Goal: Task Accomplishment & Management: Complete application form

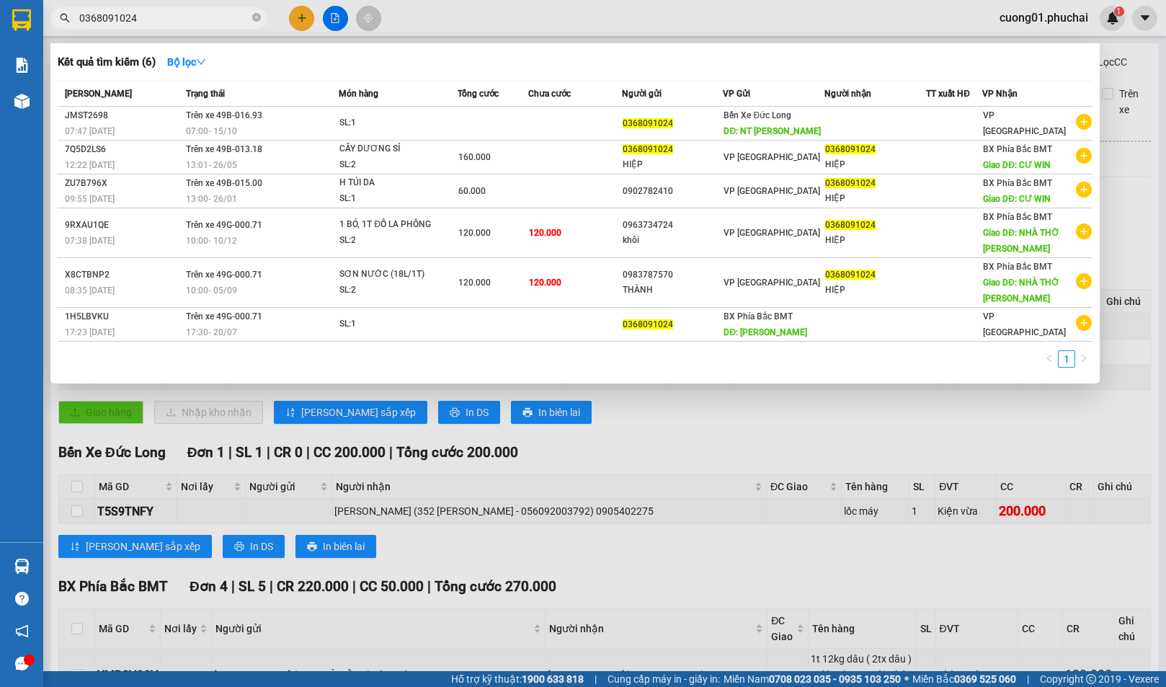
scroll to position [144, 0]
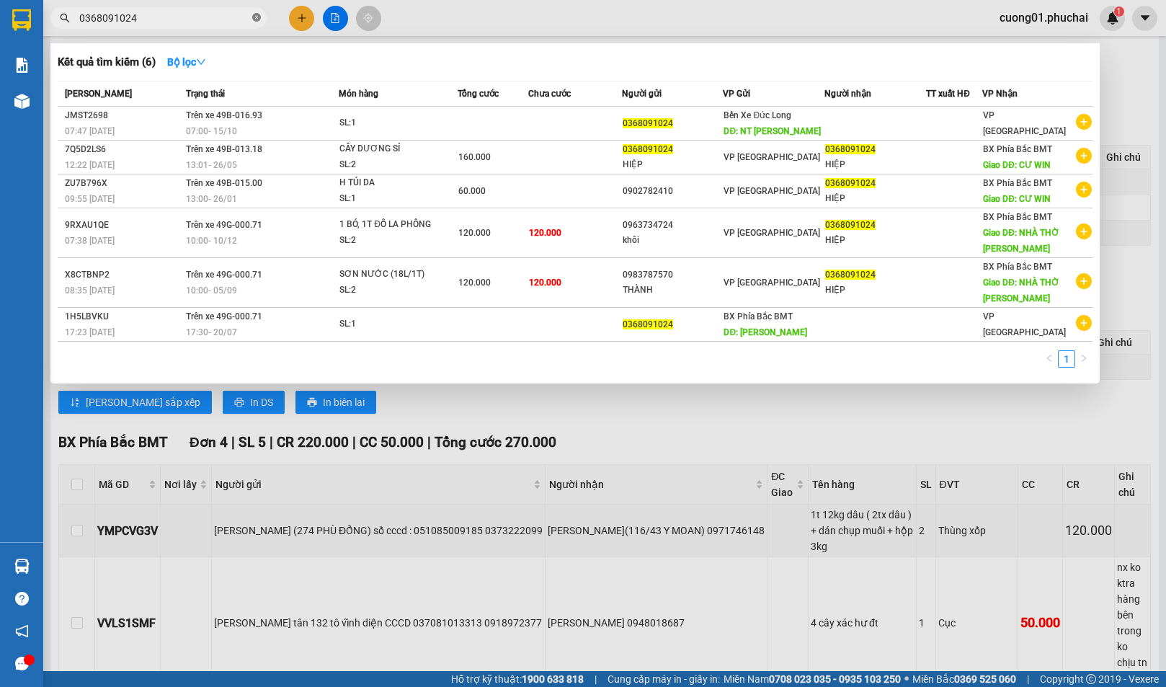
click at [257, 17] on icon "close-circle" at bounding box center [256, 17] width 9 height 9
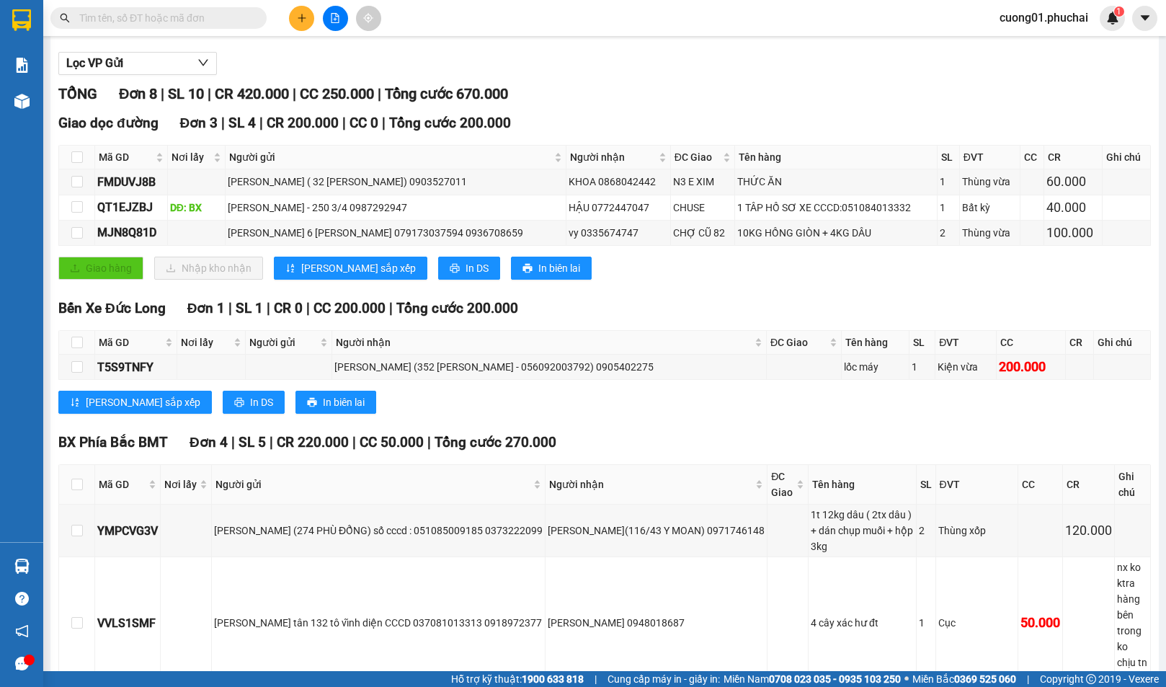
type input "0935772335"
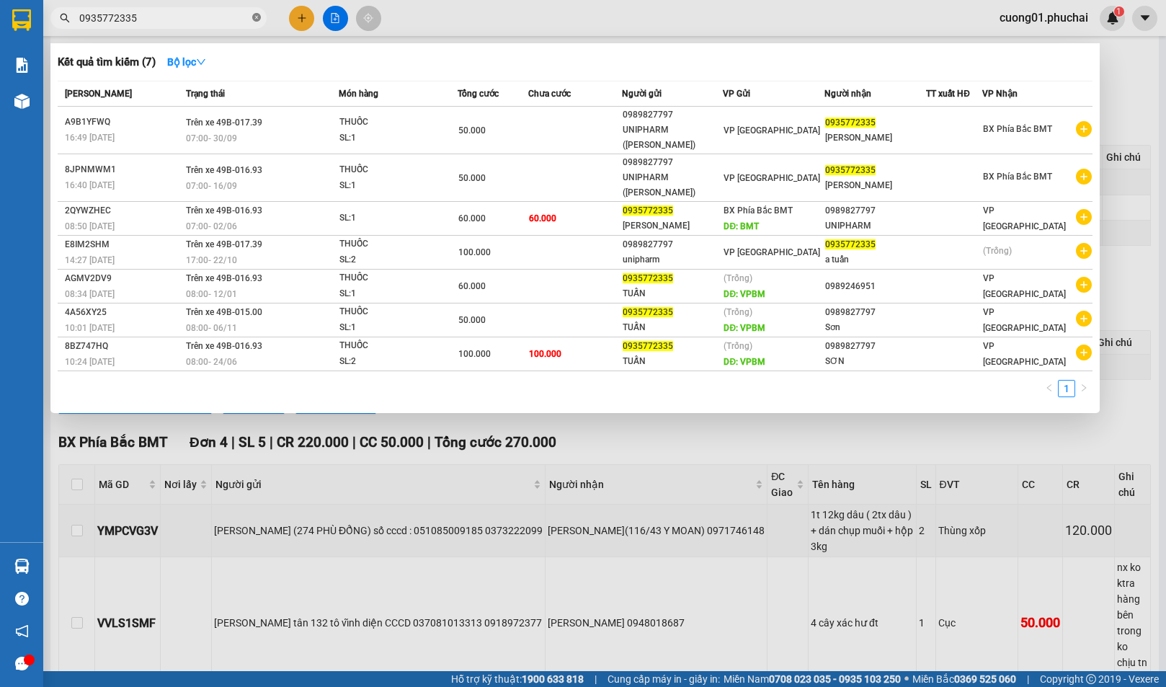
click at [256, 14] on icon "close-circle" at bounding box center [256, 17] width 9 height 9
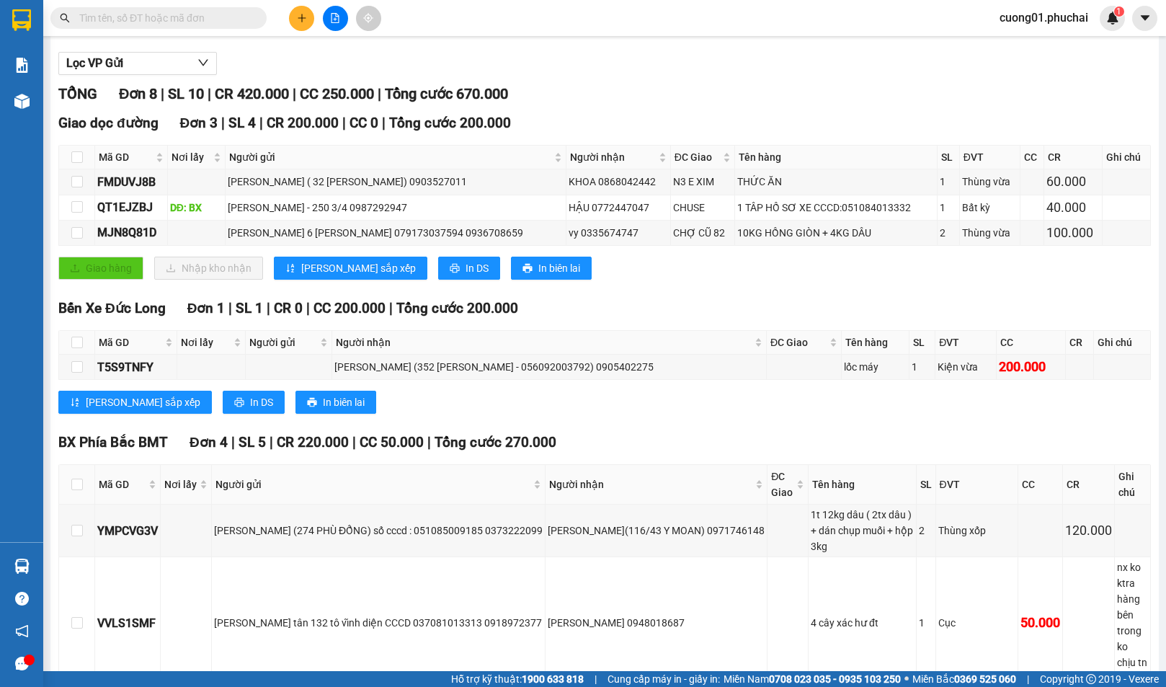
scroll to position [0, 0]
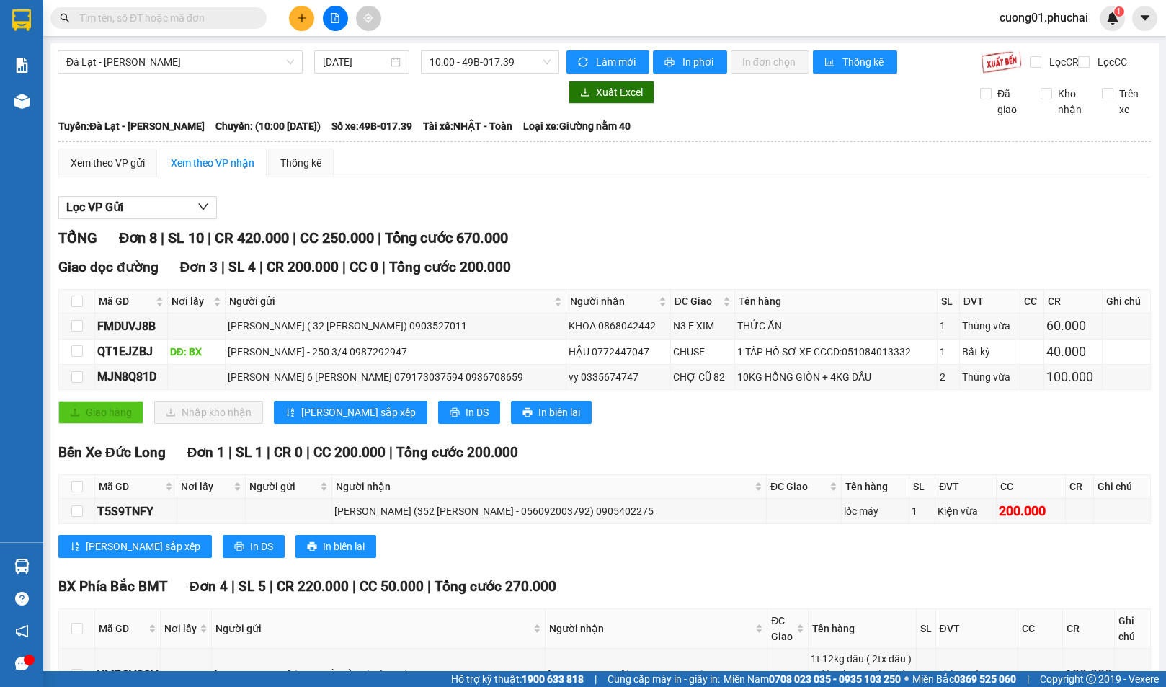
click at [158, 14] on input "text" at bounding box center [164, 18] width 170 height 16
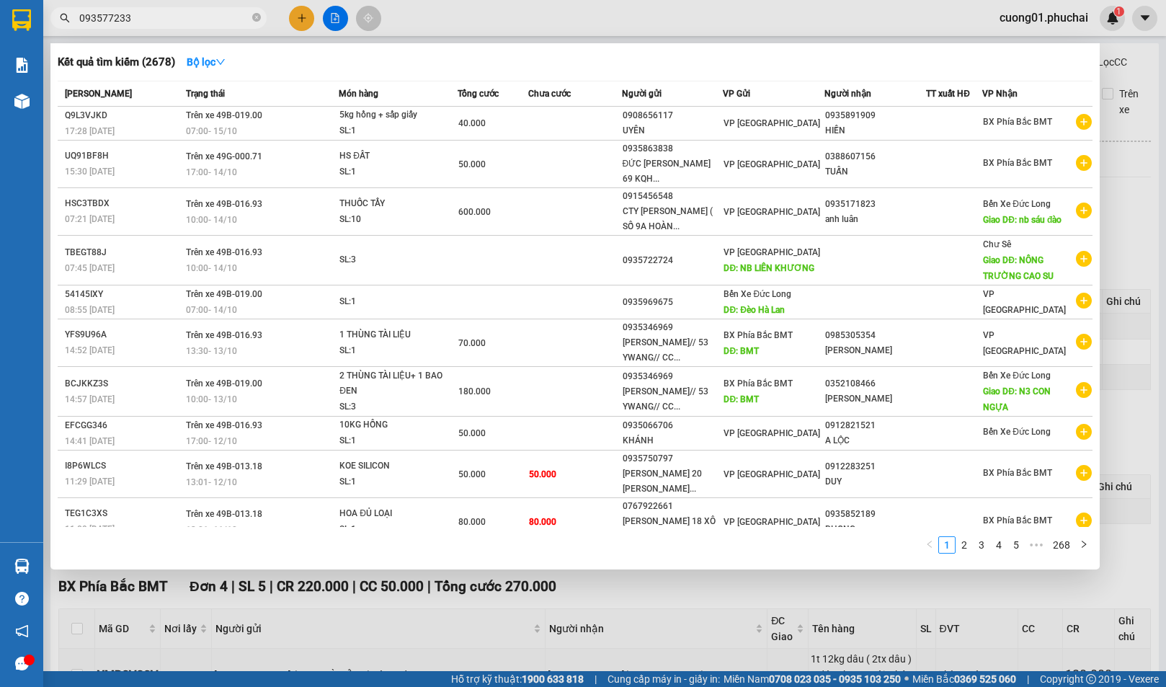
type input "0935772335"
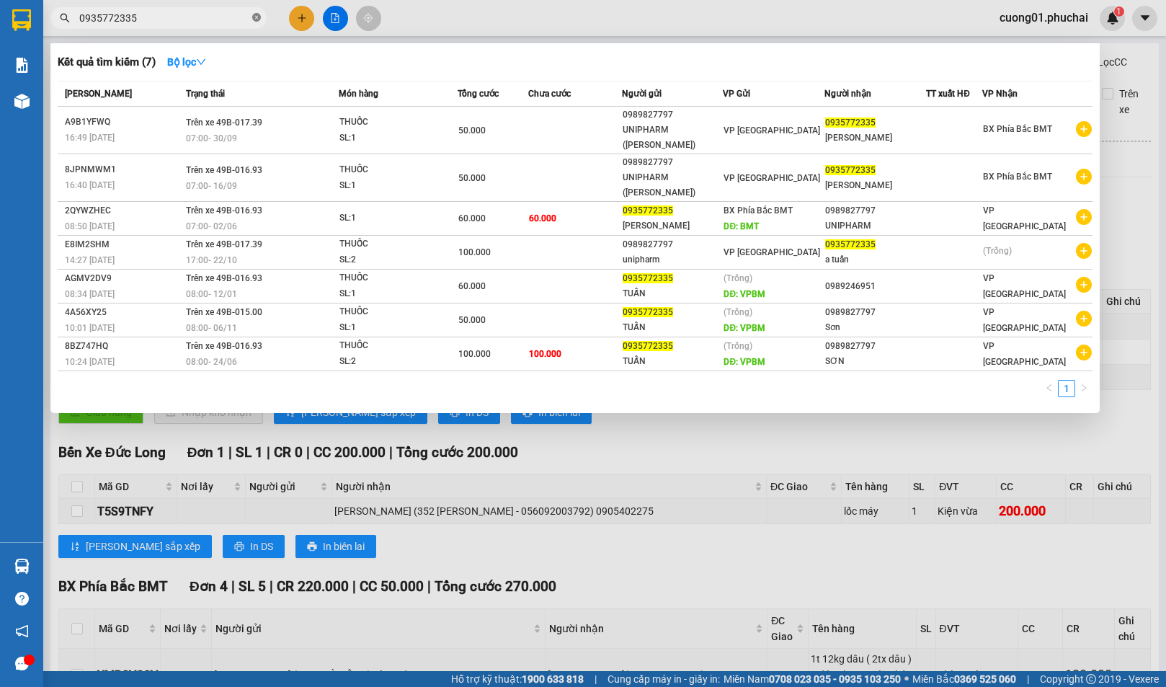
click at [254, 18] on icon "close-circle" at bounding box center [256, 17] width 9 height 9
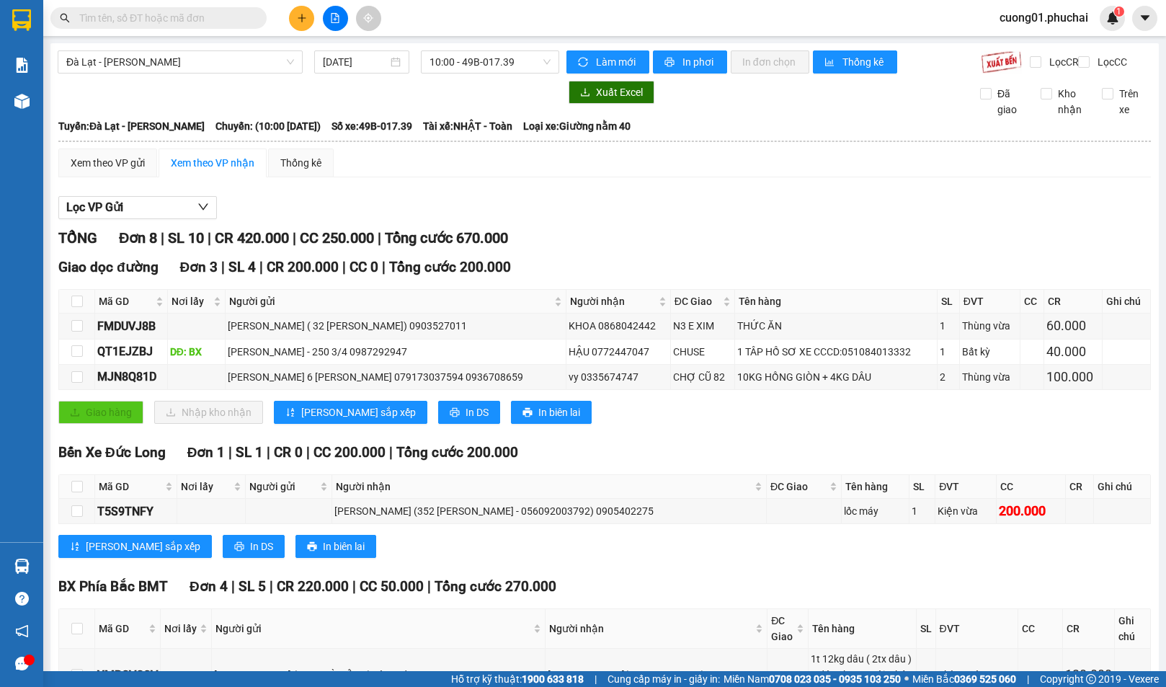
click at [178, 18] on input "text" at bounding box center [164, 18] width 170 height 16
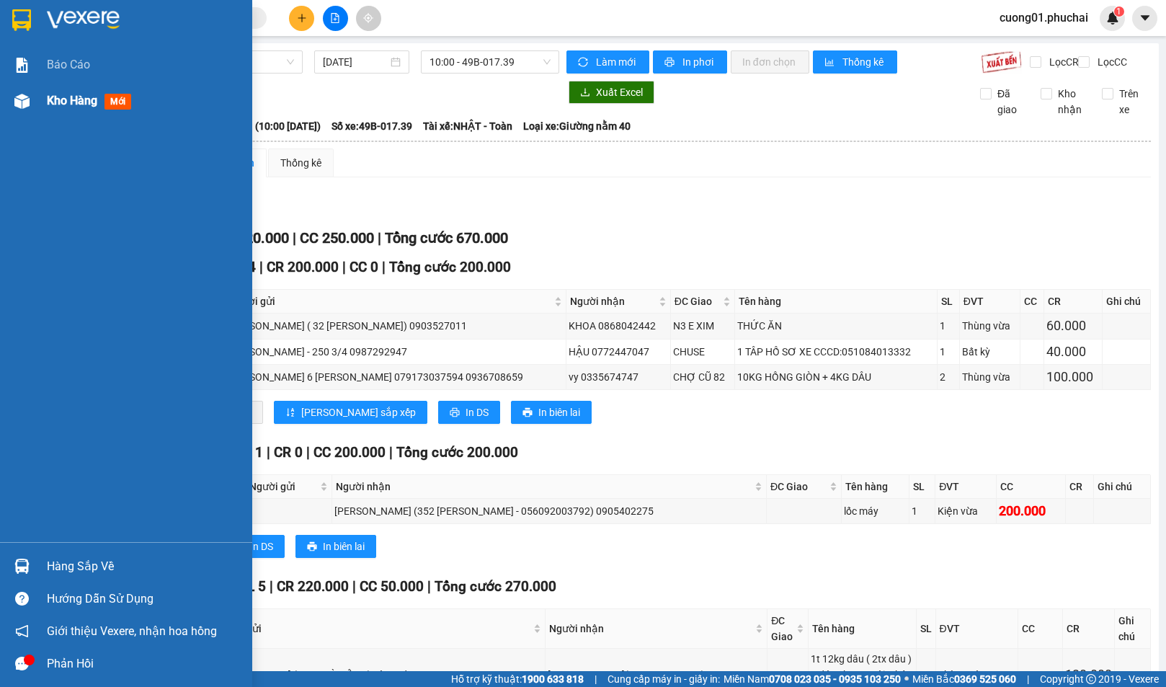
click at [69, 96] on span "Kho hàng" at bounding box center [72, 101] width 50 height 14
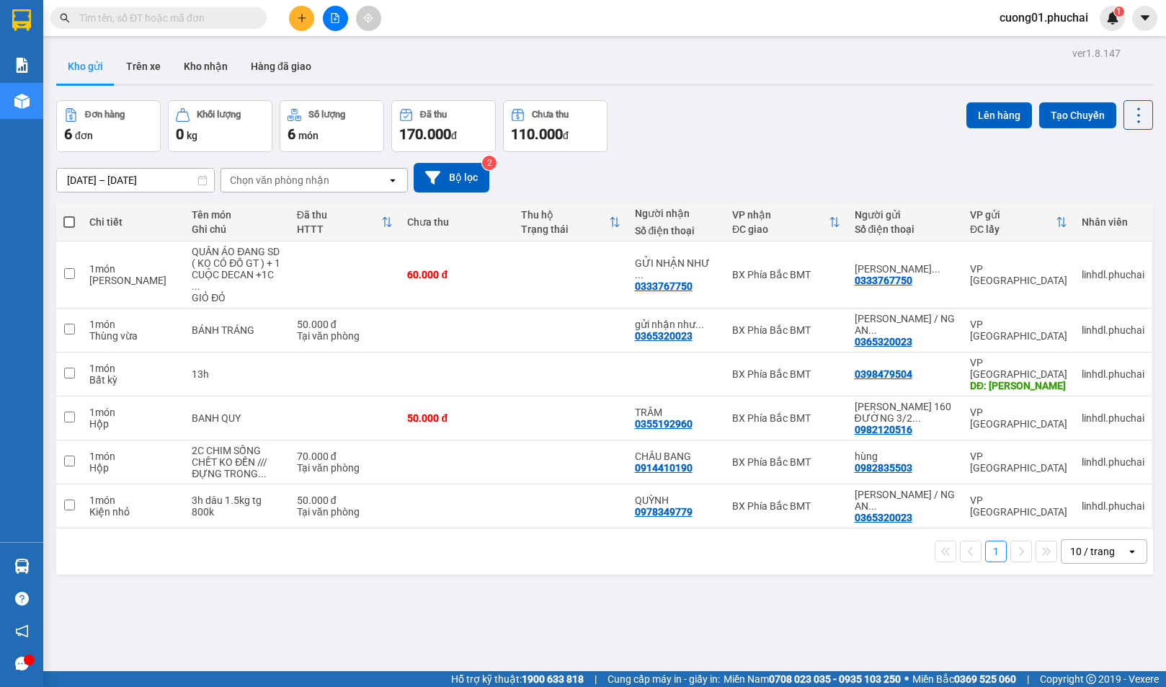
click at [133, 17] on input "text" at bounding box center [164, 18] width 170 height 16
click at [297, 21] on icon "plus" at bounding box center [302, 18] width 10 height 10
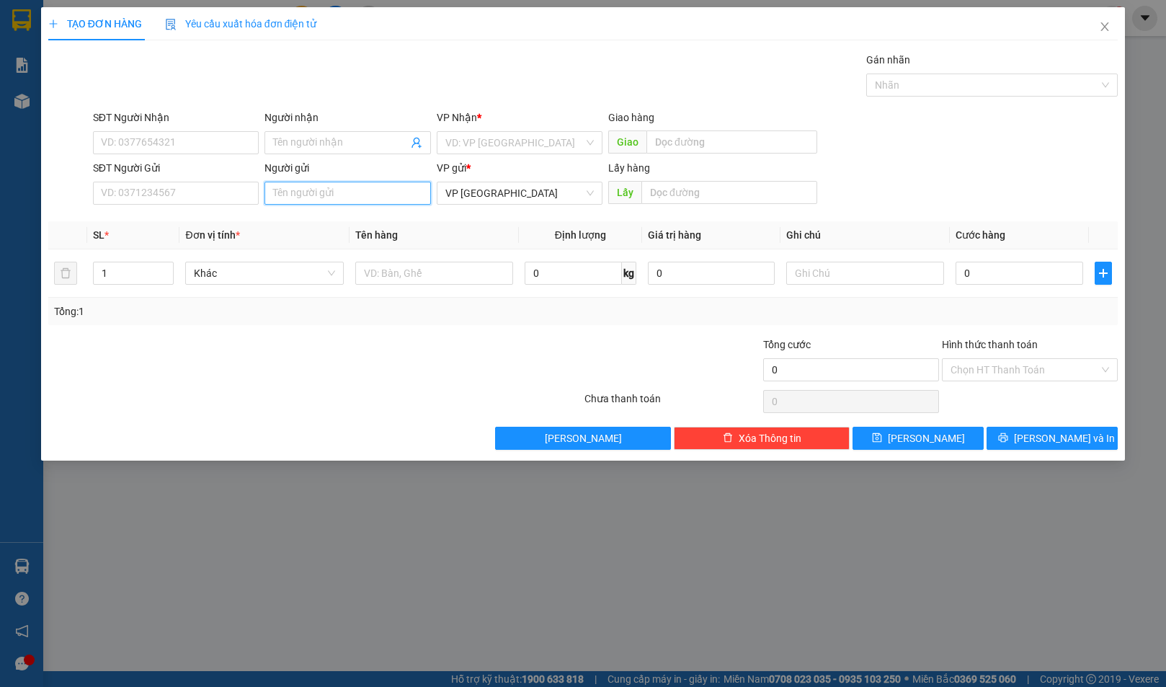
click at [292, 195] on input "Người gửi" at bounding box center [347, 193] width 166 height 23
click at [254, 197] on input "SĐT Người Gửi" at bounding box center [176, 193] width 166 height 23
click at [124, 191] on input "09422745588" at bounding box center [176, 193] width 166 height 23
type input "0942745588"
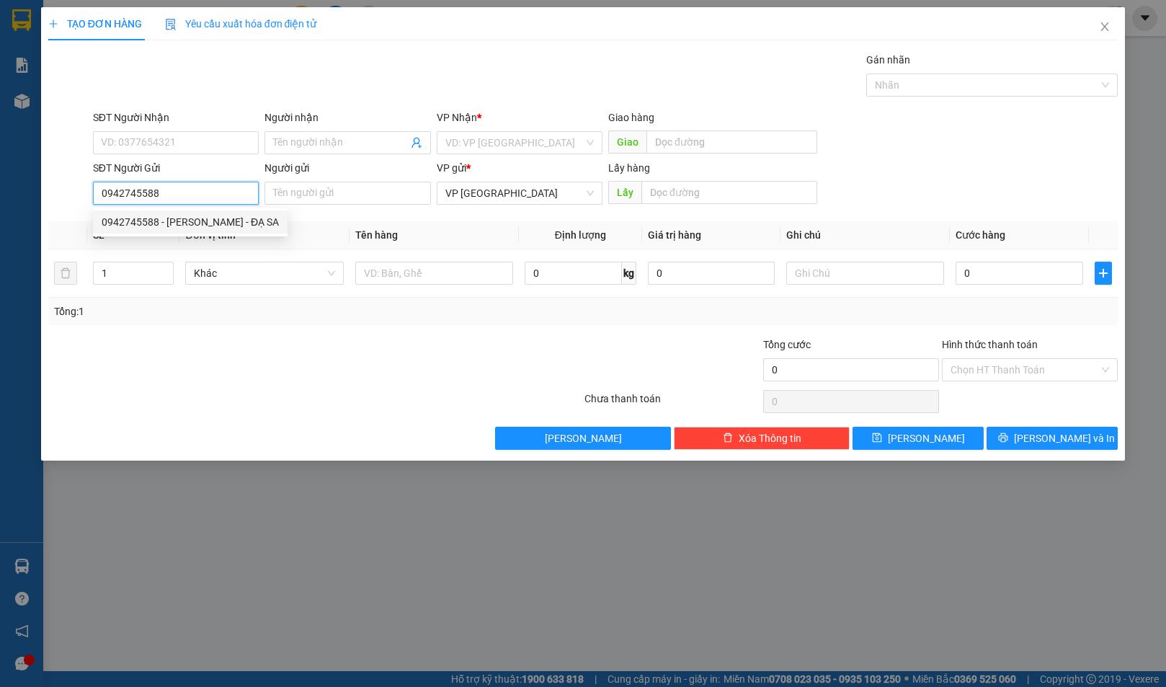
click at [238, 226] on div "0942745588 - [PERSON_NAME] - ĐẠ SA" at bounding box center [190, 222] width 177 height 16
type input "0378374197"
type input "XUYẾN"
type input "[PERSON_NAME] - ĐẠ SA"
type input "BX"
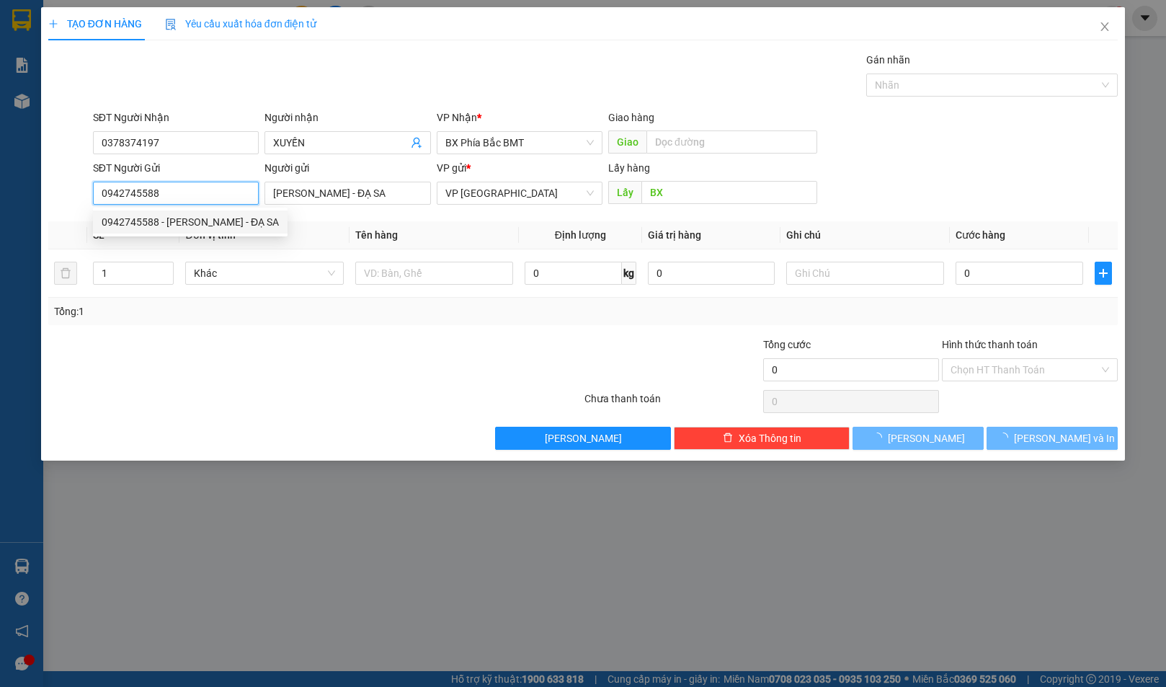
type input "60.000"
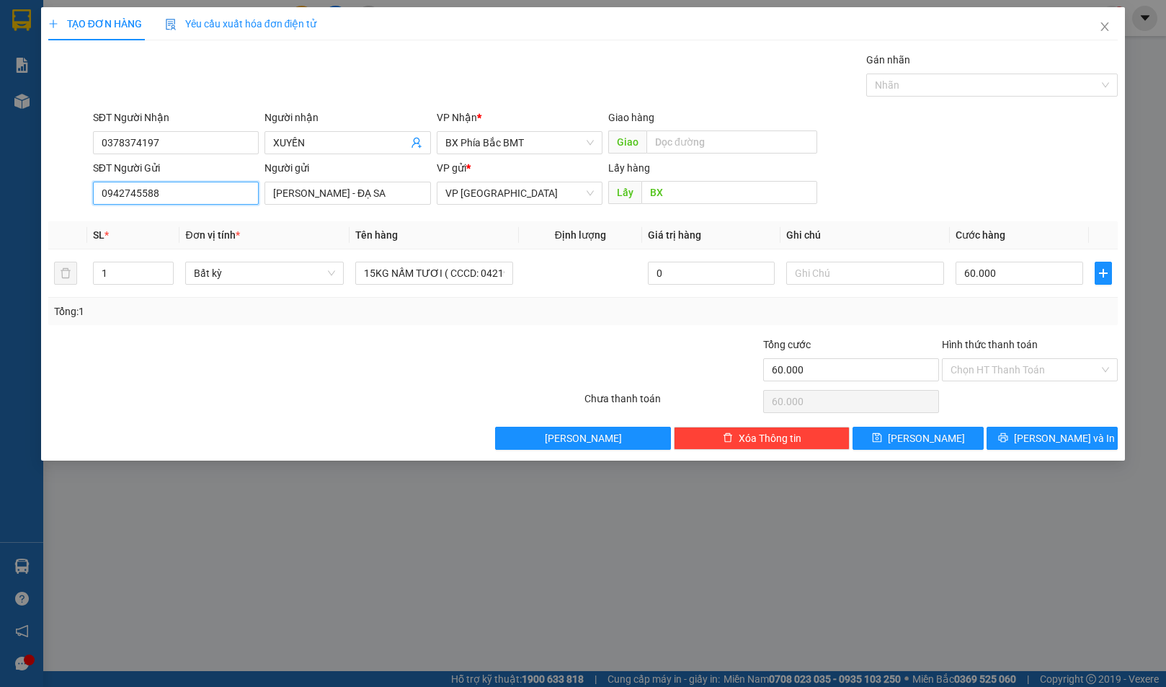
type input "0942745588"
click at [490, 223] on th "Tên hàng" at bounding box center [433, 235] width 169 height 28
click at [996, 372] on input "Hình thức thanh toán" at bounding box center [1024, 370] width 148 height 22
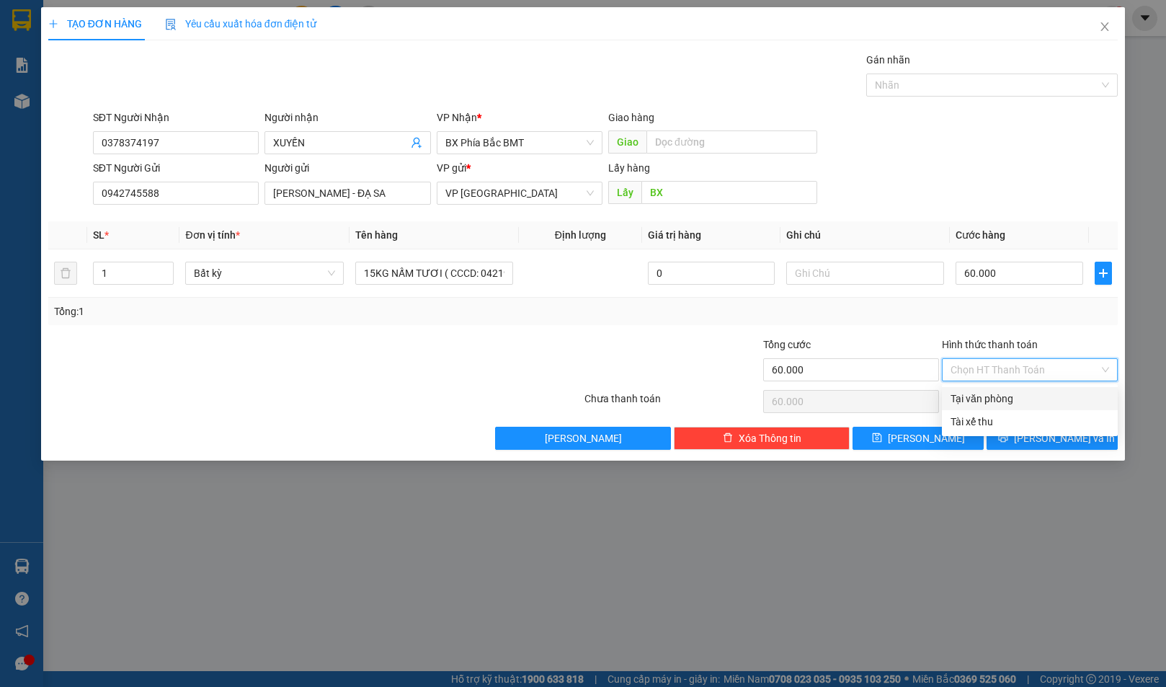
click at [997, 398] on div "Tại văn phòng" at bounding box center [1029, 398] width 158 height 16
click at [1047, 365] on span "Tại văn phòng" at bounding box center [1029, 370] width 158 height 22
click at [883, 326] on div "Transit Pickup Surcharge Ids Transit Deliver Surcharge Ids Transit Deliver Surc…" at bounding box center [583, 251] width 1070 height 398
type input "60.000"
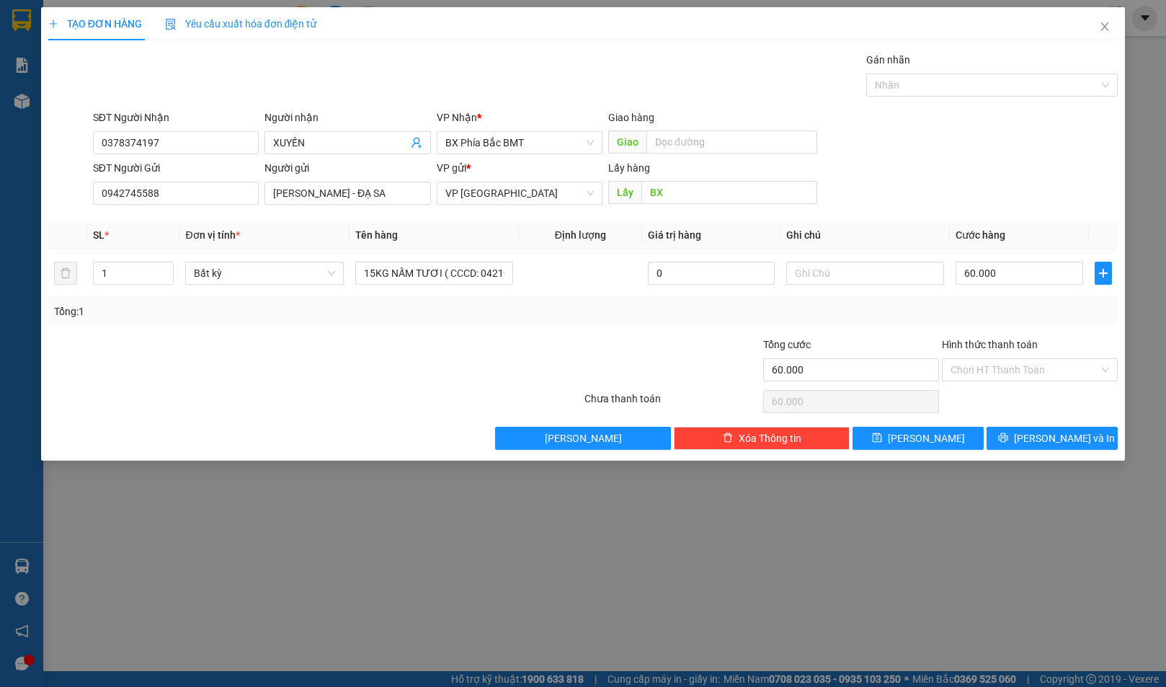
drag, startPoint x: 798, startPoint y: 339, endPoint x: 648, endPoint y: 330, distance: 149.4
click at [795, 339] on span "Tổng cước" at bounding box center [787, 345] width 48 height 12
click at [795, 358] on input "60.000" at bounding box center [851, 369] width 176 height 23
click at [1049, 430] on span "[PERSON_NAME] và In" at bounding box center [1064, 438] width 101 height 16
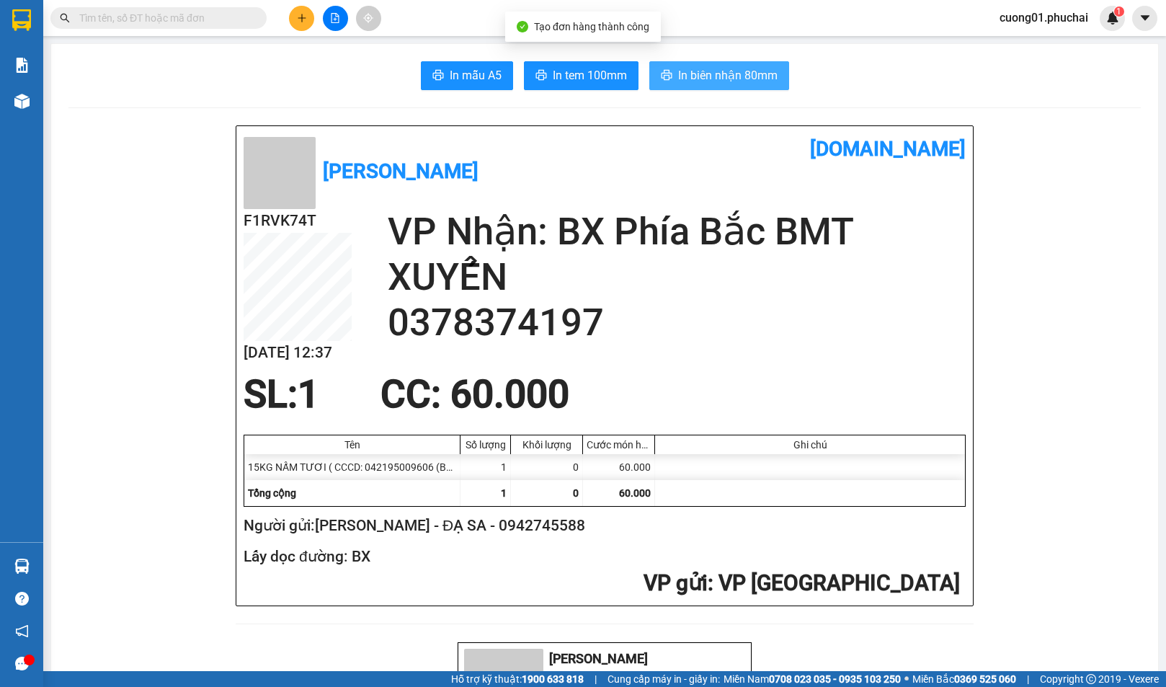
click at [710, 73] on span "In biên nhận 80mm" at bounding box center [727, 75] width 99 height 18
click at [576, 73] on span "In tem 100mm" at bounding box center [590, 75] width 74 height 18
click at [223, 24] on input "text" at bounding box center [164, 18] width 170 height 16
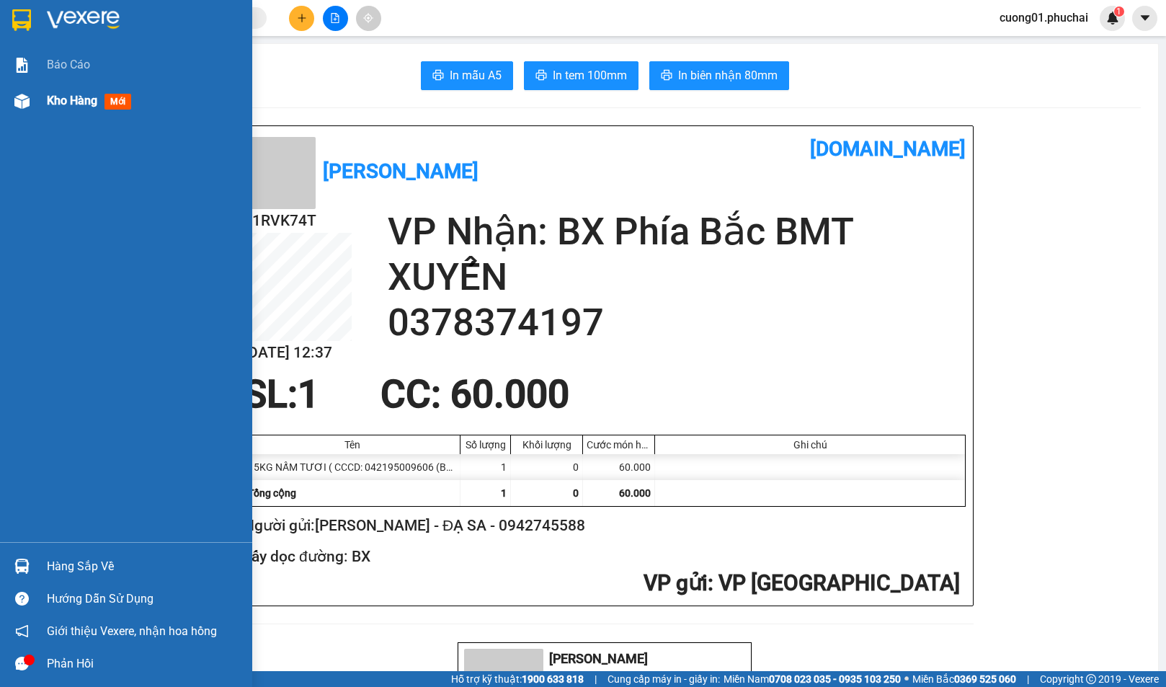
click at [61, 104] on span "Kho hàng" at bounding box center [72, 101] width 50 height 14
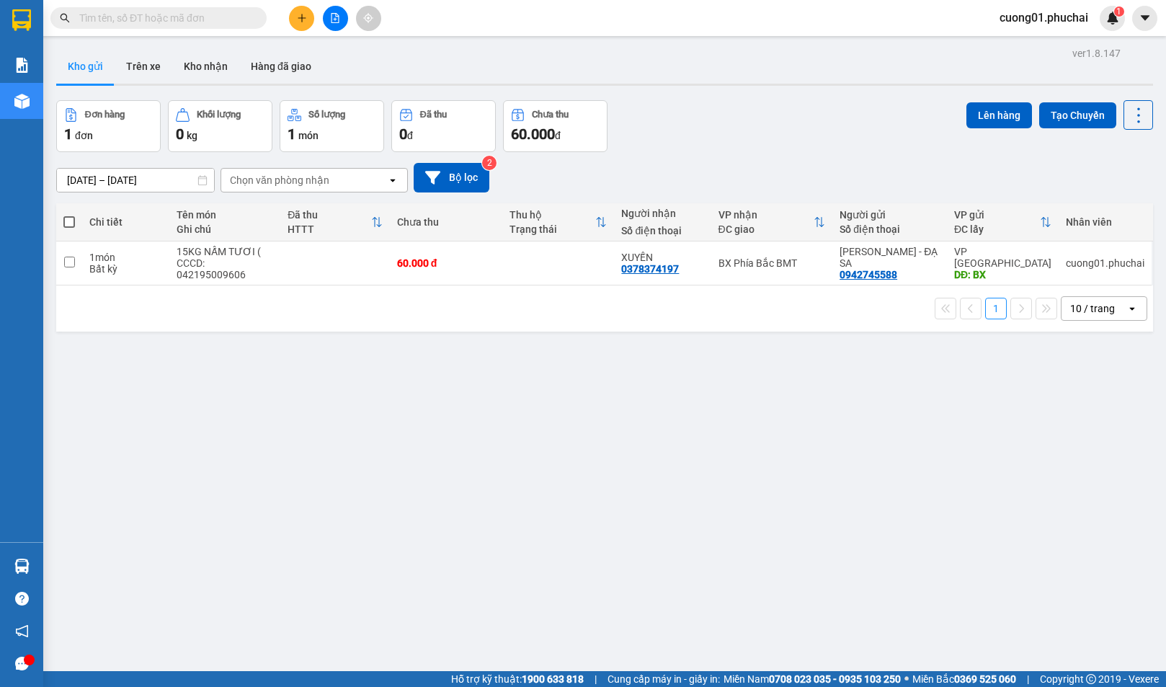
click at [189, 12] on input "text" at bounding box center [164, 18] width 170 height 16
paste input "0398479504"
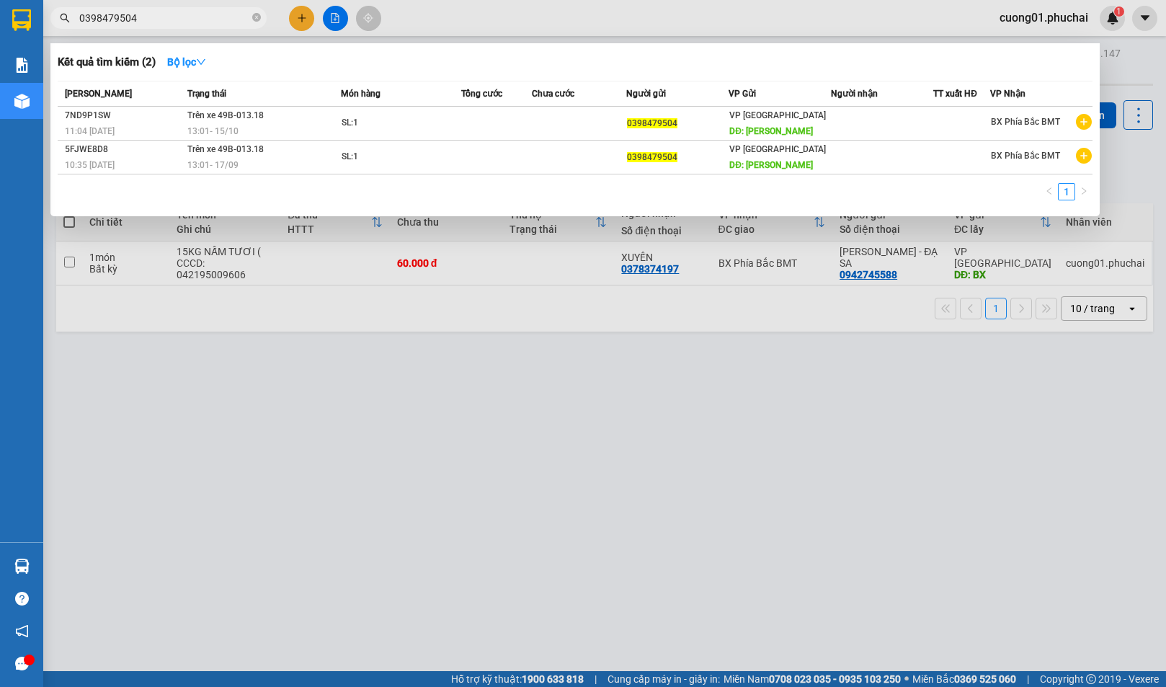
type input "0398479504"
